Goal: Information Seeking & Learning: Learn about a topic

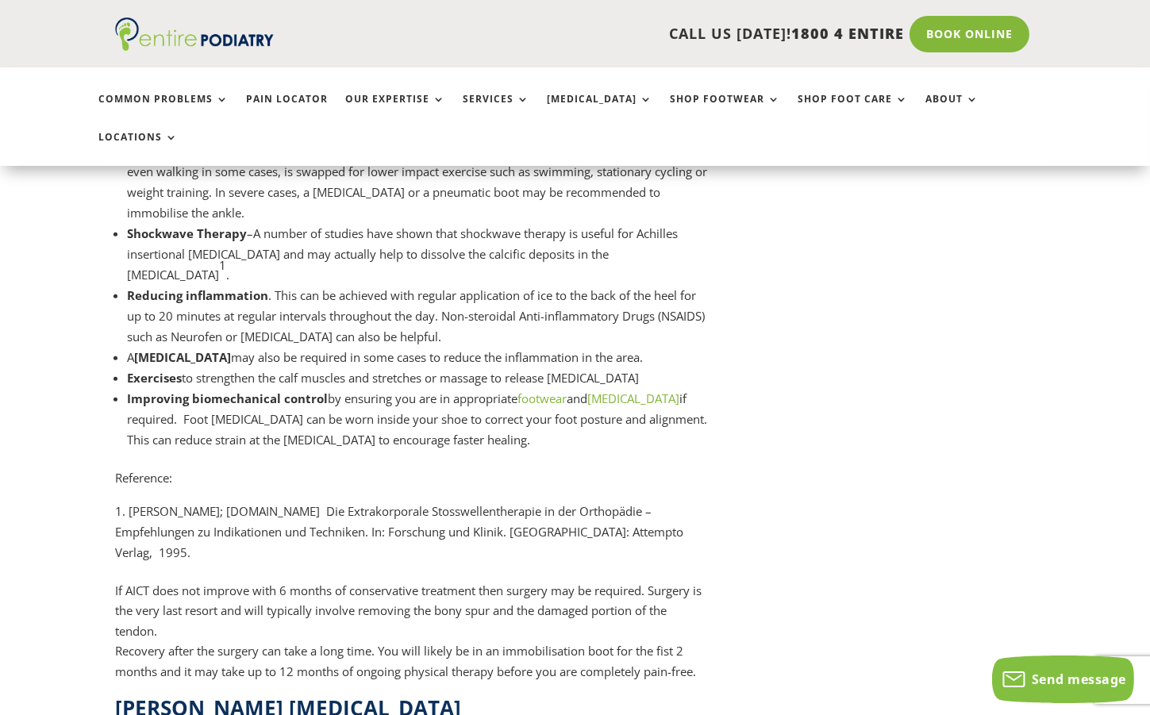
scroll to position [4244, 0]
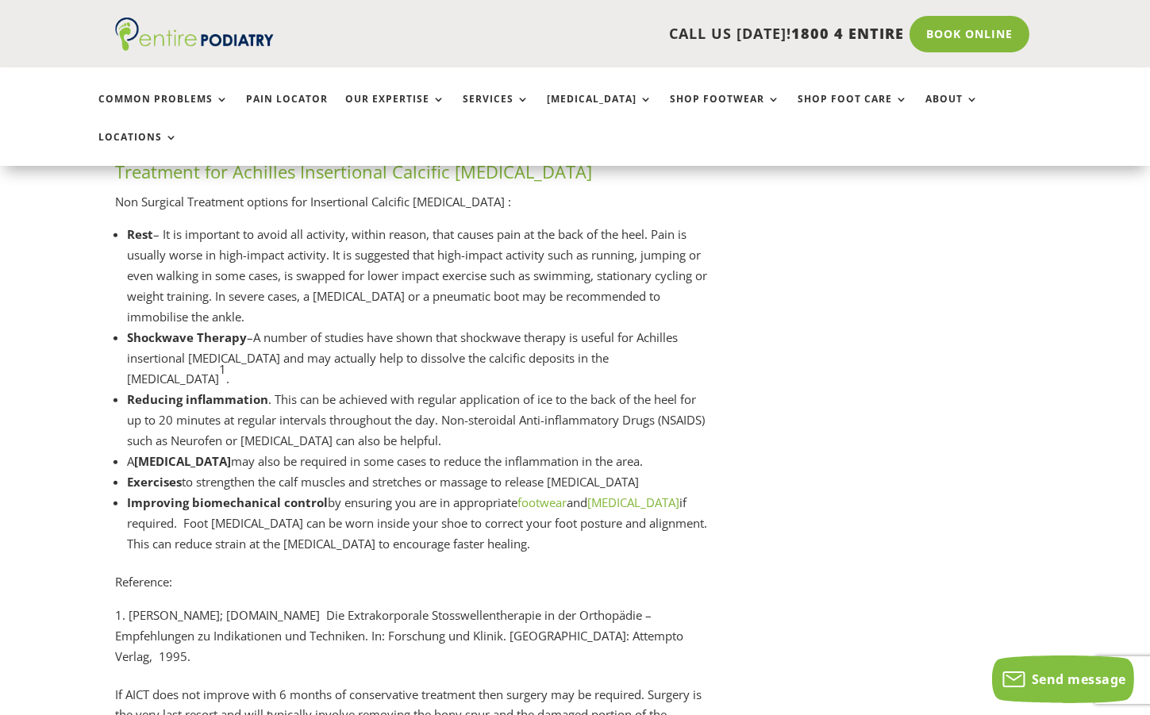
click at [541, 495] on link "footwear" at bounding box center [542, 503] width 49 height 16
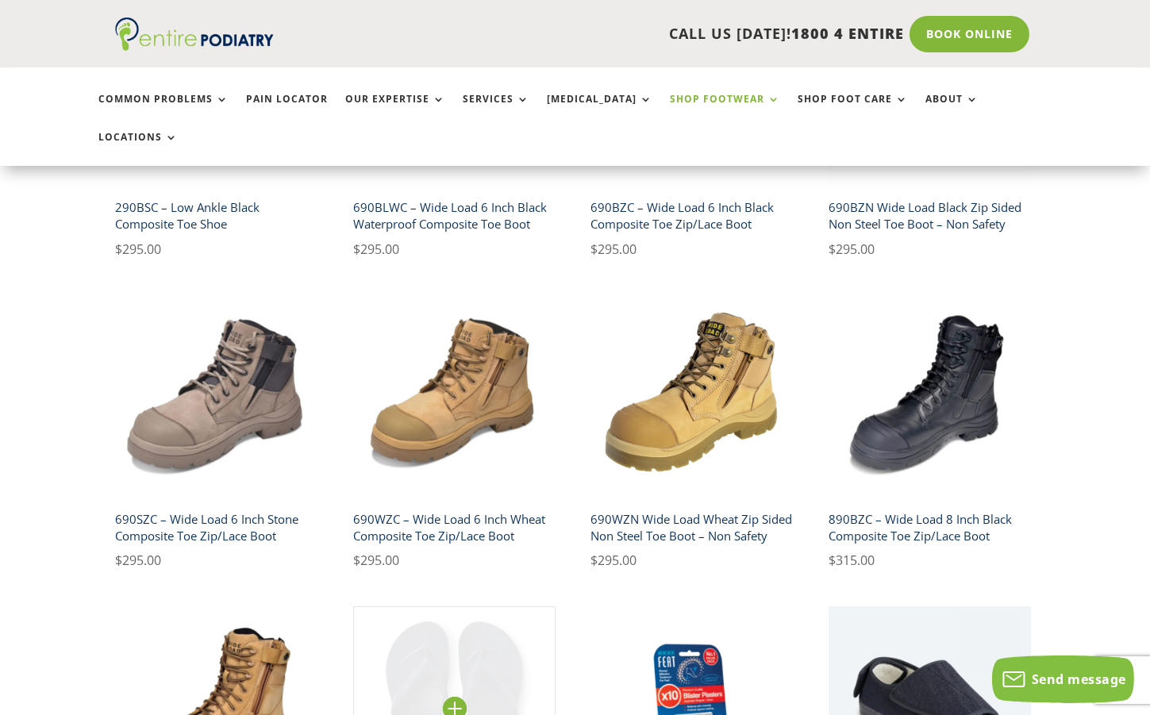
scroll to position [1037, 0]
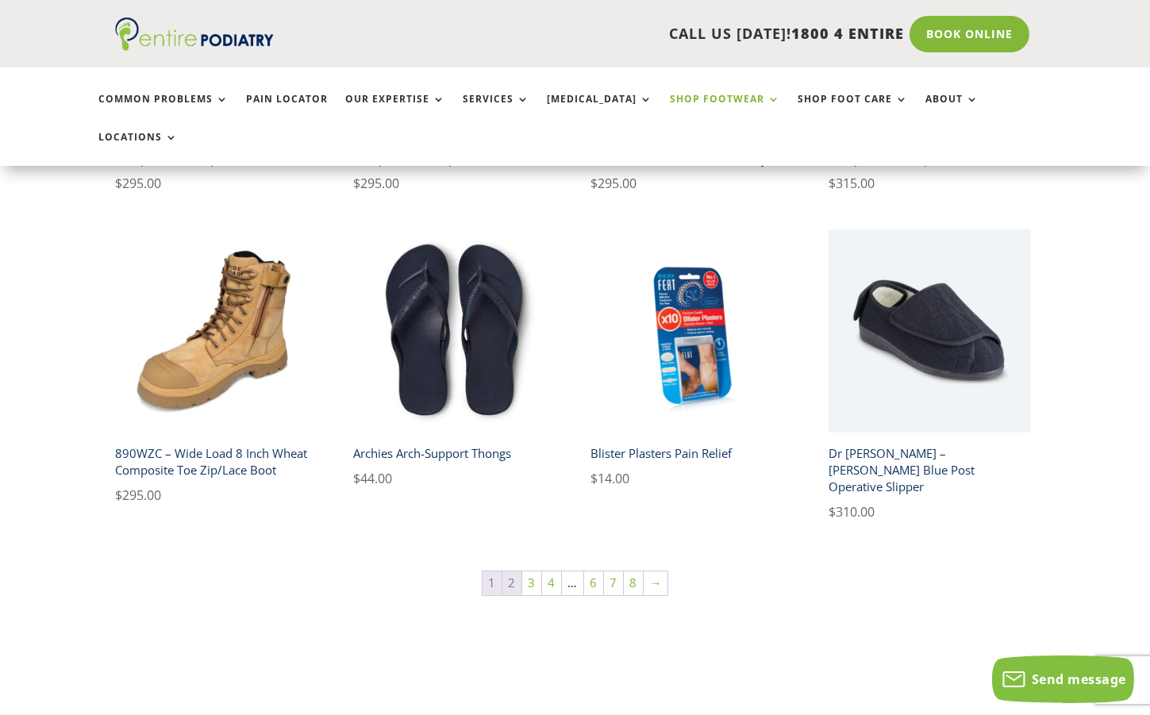
click at [511, 572] on link "2" at bounding box center [511, 584] width 19 height 24
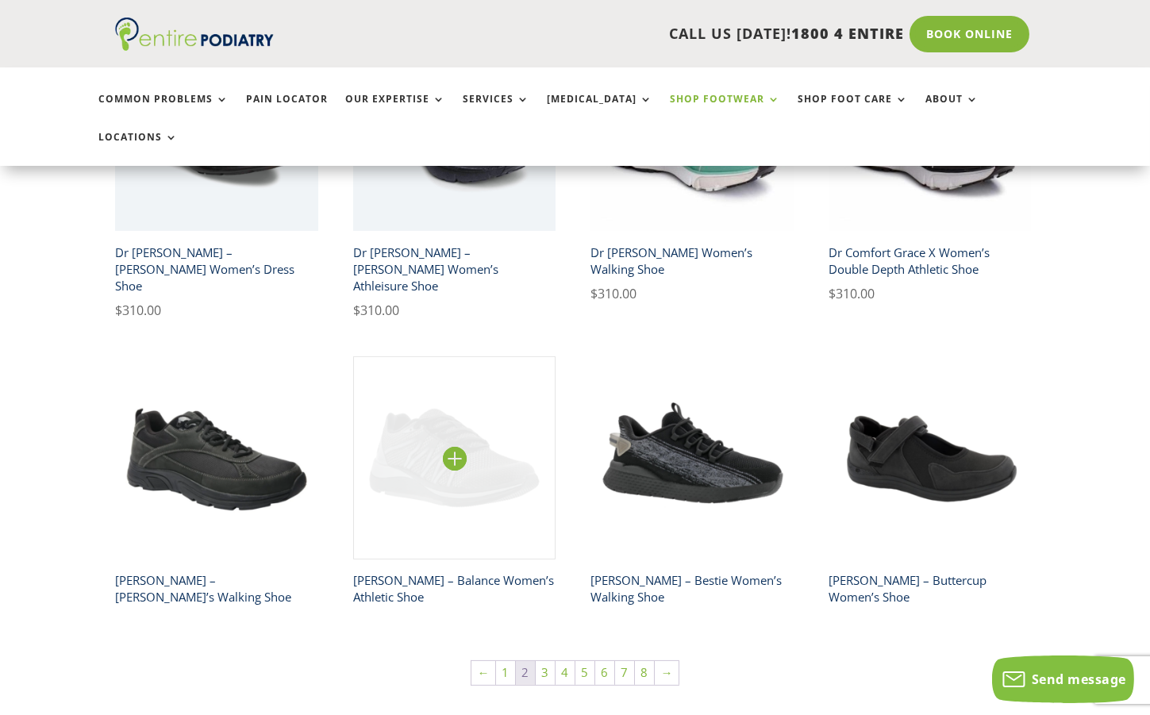
scroll to position [1038, 0]
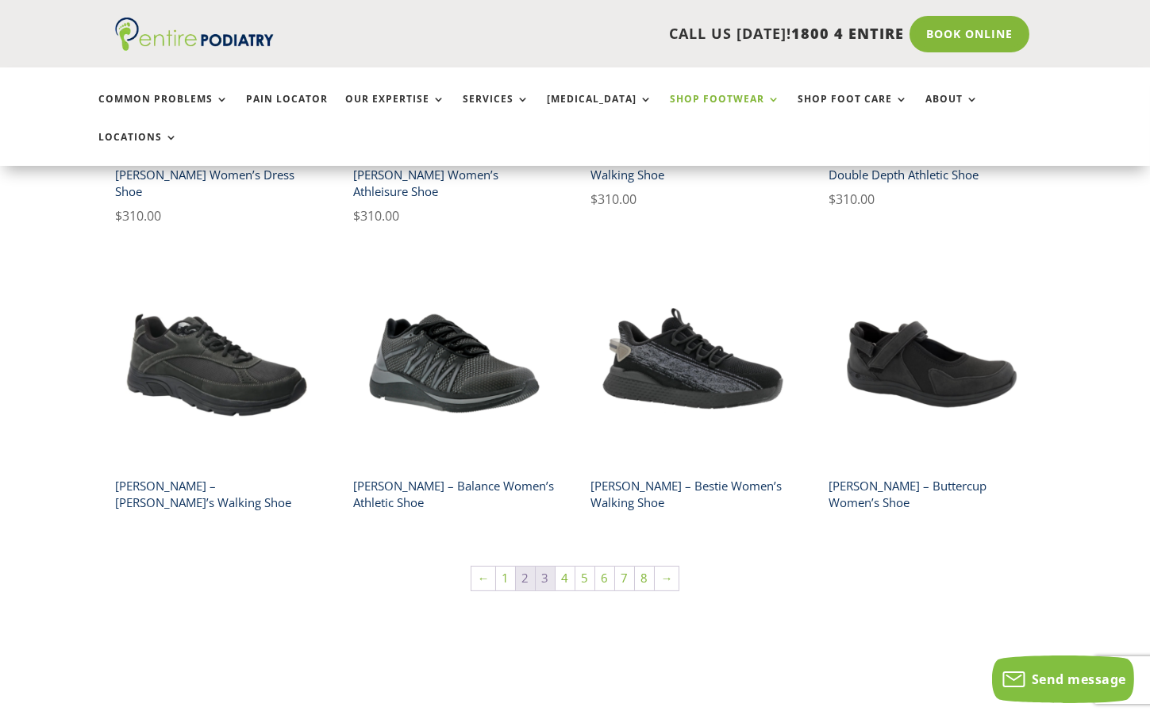
click at [547, 567] on link "3" at bounding box center [545, 579] width 19 height 24
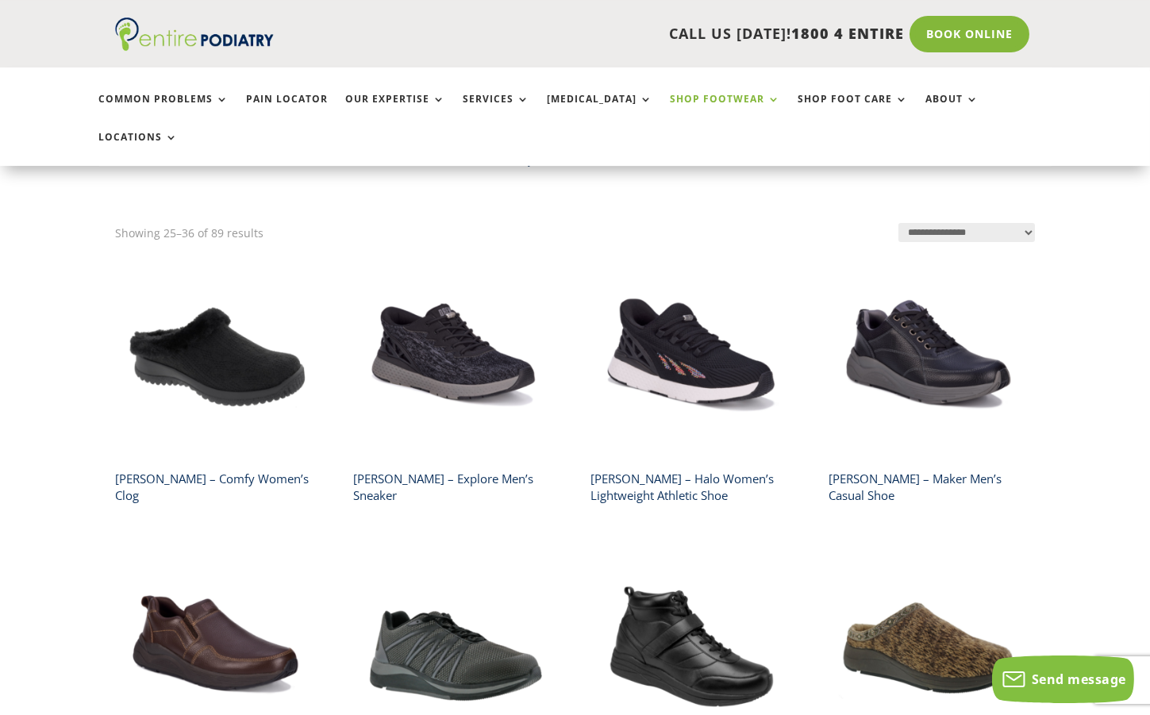
scroll to position [566, 0]
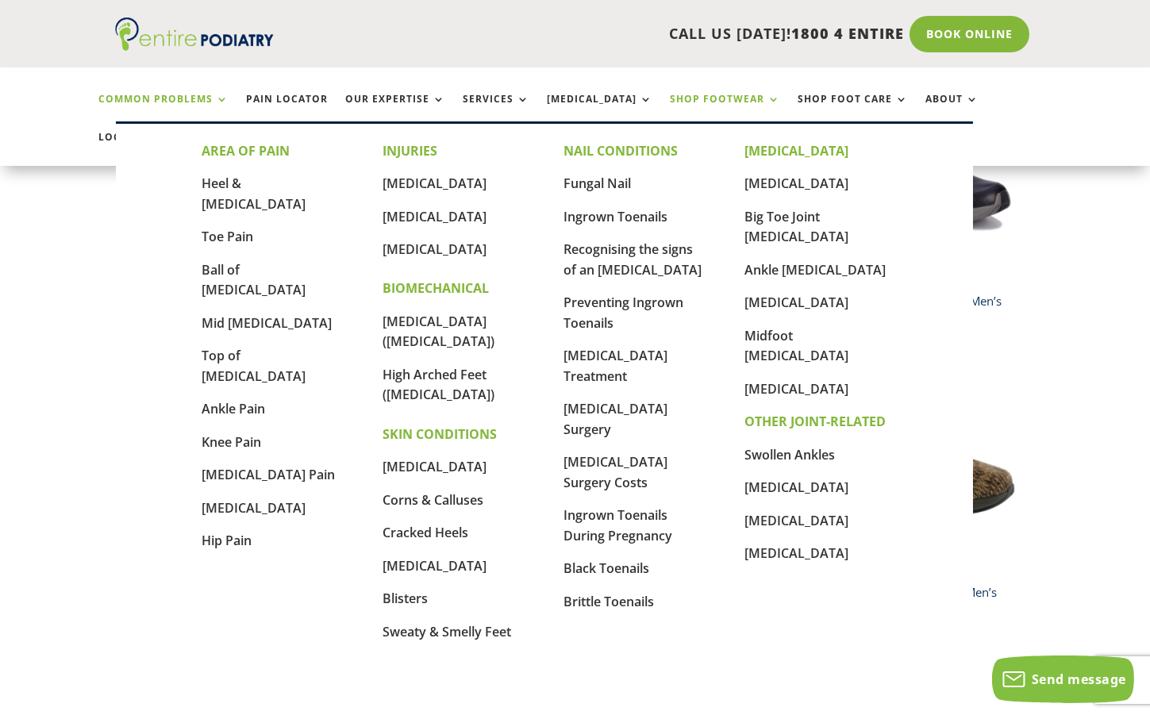
click at [206, 102] on link "Common Problems" at bounding box center [164, 111] width 130 height 34
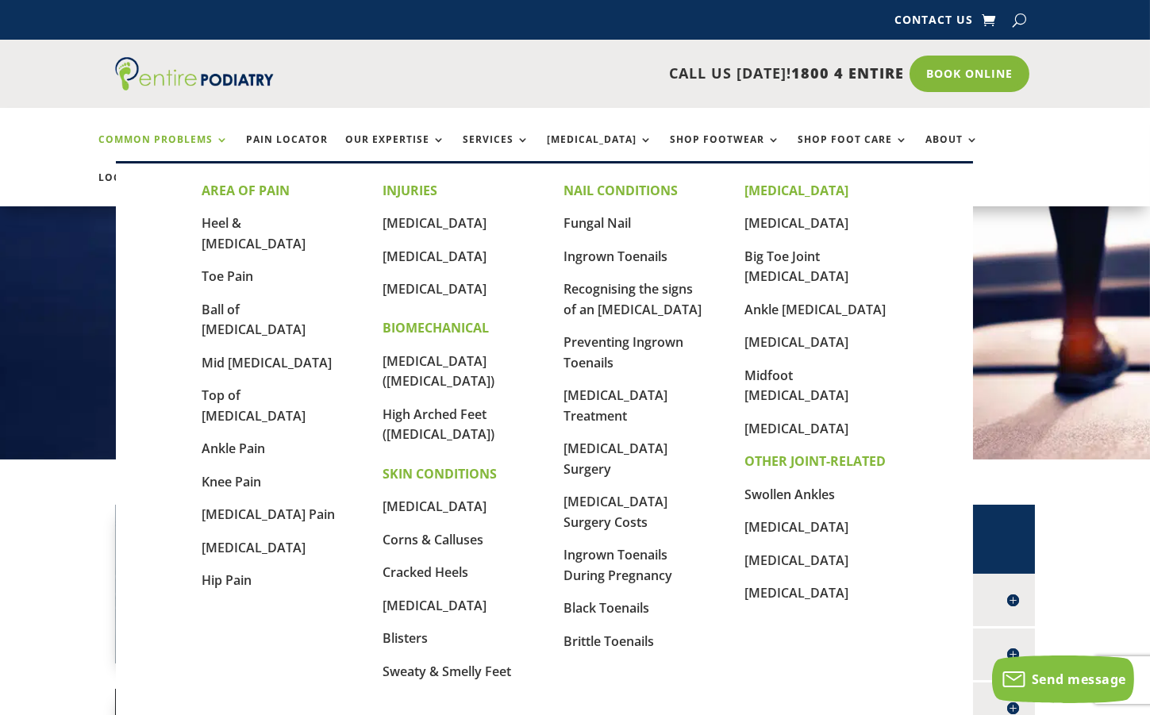
click at [191, 145] on link "Common Problems" at bounding box center [164, 151] width 130 height 34
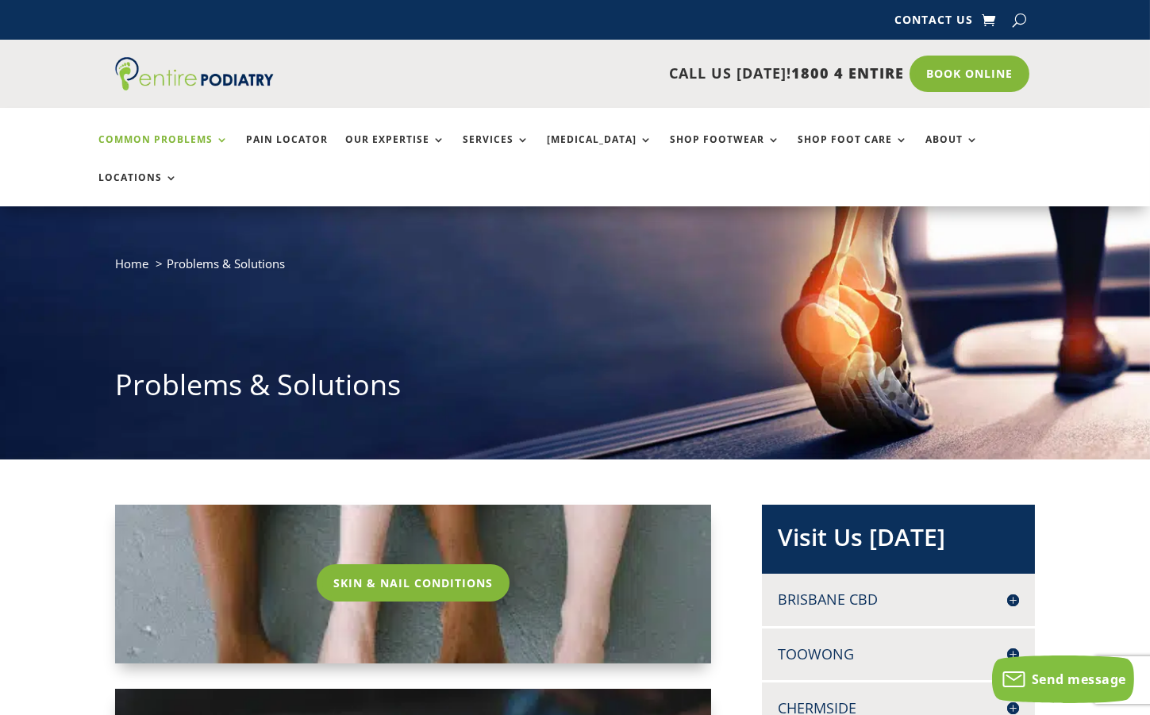
click at [218, 142] on link "Common Problems" at bounding box center [164, 151] width 130 height 34
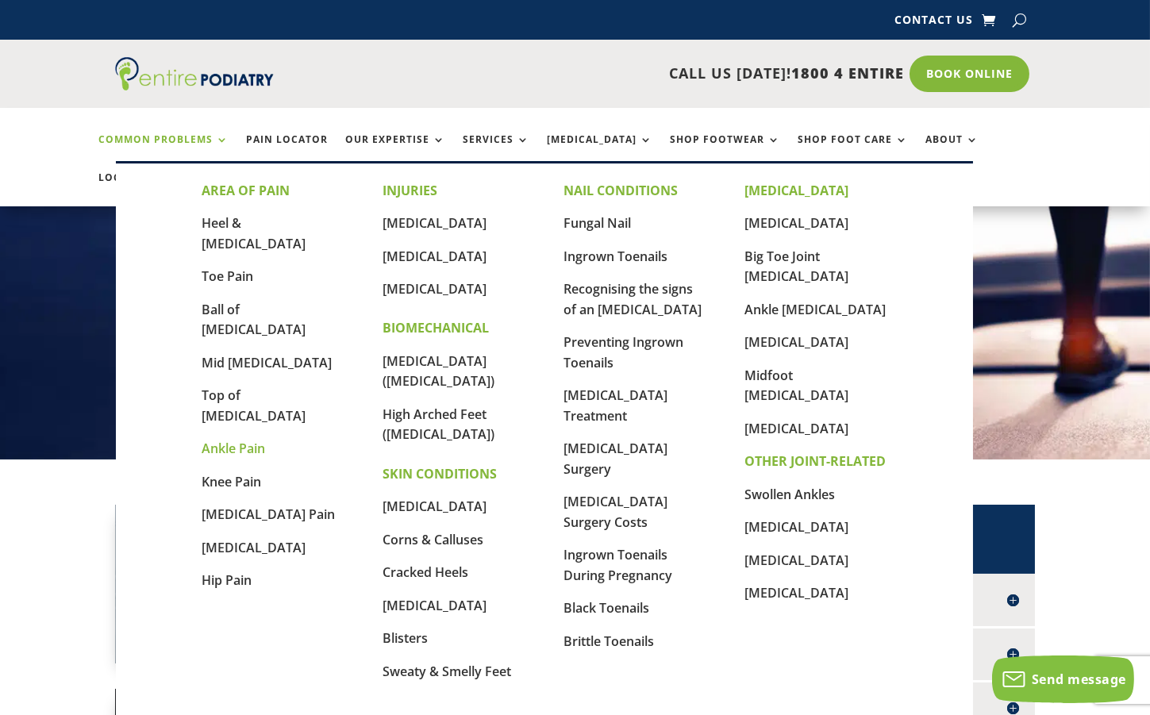
click at [230, 440] on link "Ankle Pain" at bounding box center [234, 448] width 64 height 17
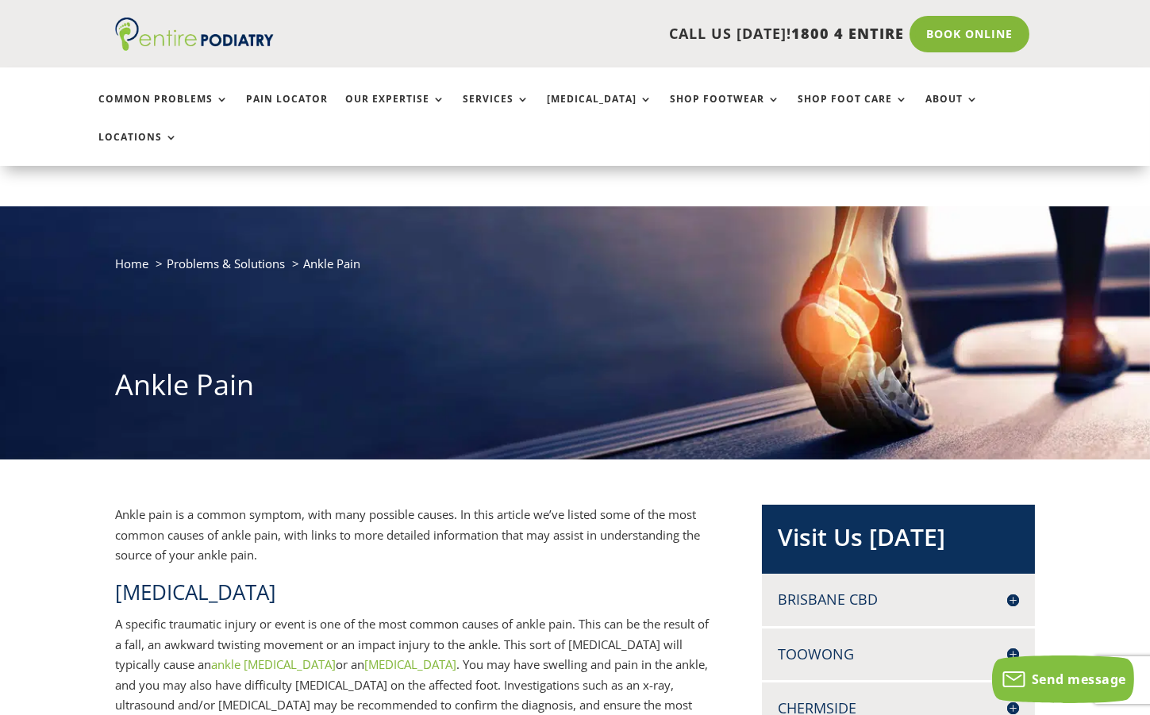
scroll to position [283, 0]
